Goal: Find contact information: Find contact information

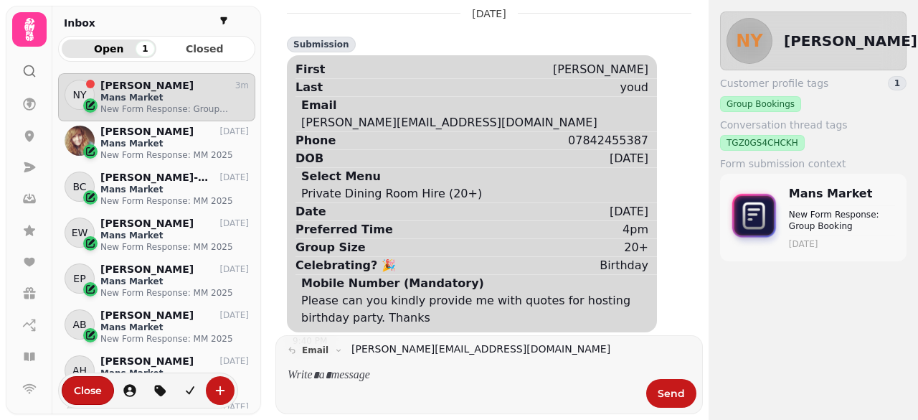
scroll to position [28, 0]
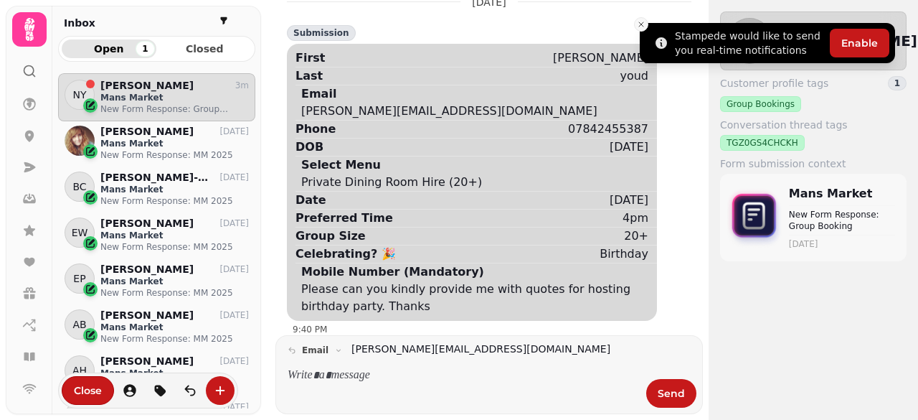
click at [638, 19] on button "Close toast" at bounding box center [641, 24] width 14 height 14
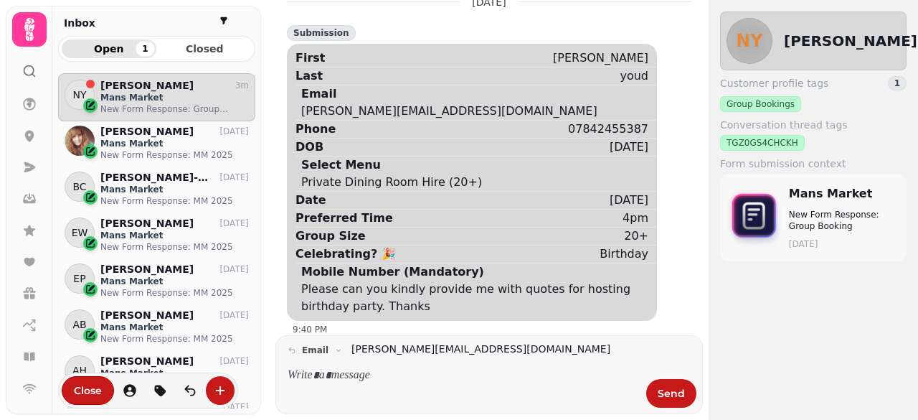
click at [392, 110] on div "[PERSON_NAME][EMAIL_ADDRESS][DOMAIN_NAME]" at bounding box center [449, 111] width 296 height 17
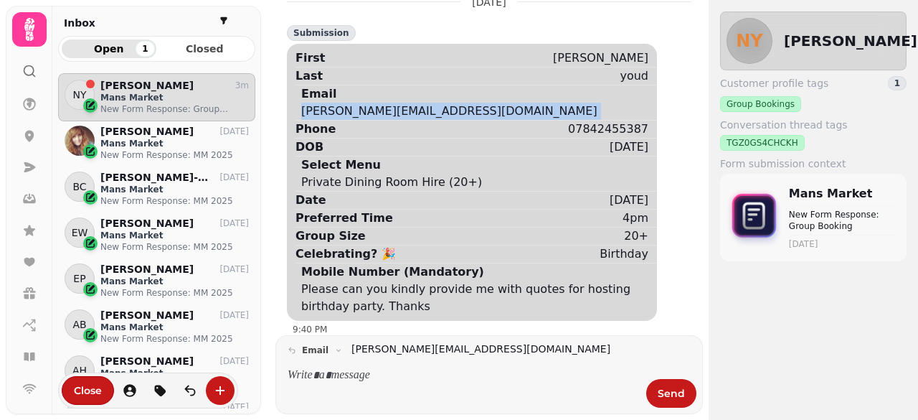
copy div "[PERSON_NAME][EMAIL_ADDRESS][DOMAIN_NAME]"
click at [81, 381] on button "Close" at bounding box center [88, 390] width 52 height 29
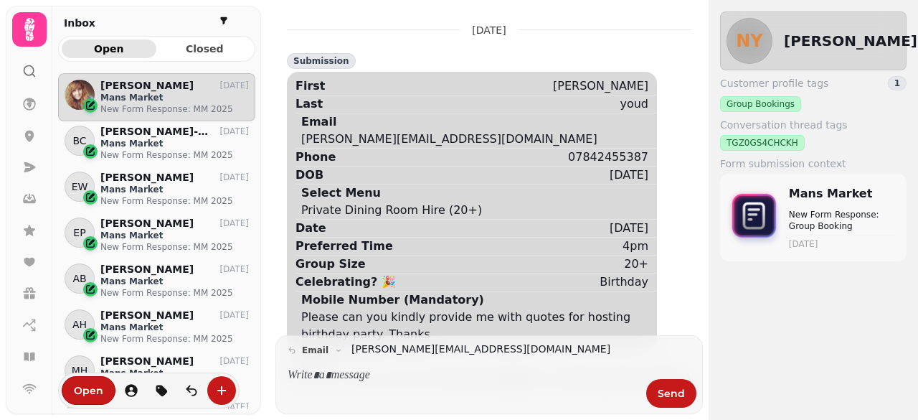
scroll to position [323, 186]
